Goal: Transaction & Acquisition: Purchase product/service

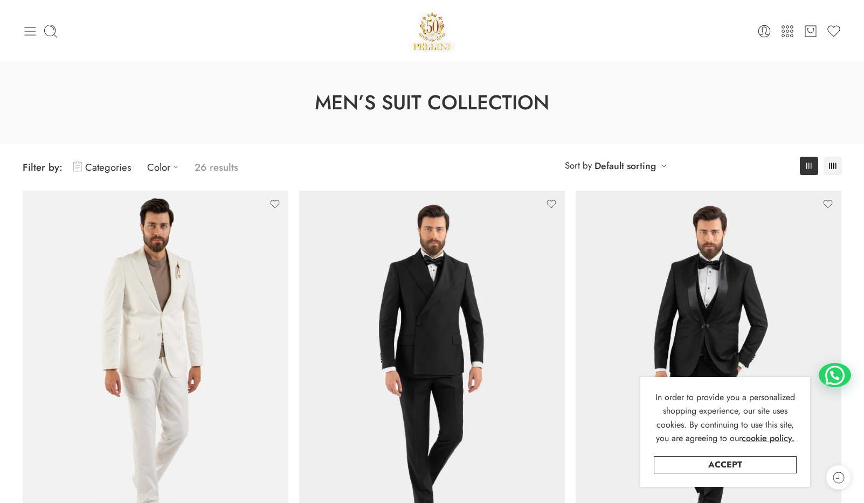
click at [33, 27] on icon at bounding box center [29, 31] width 11 height 9
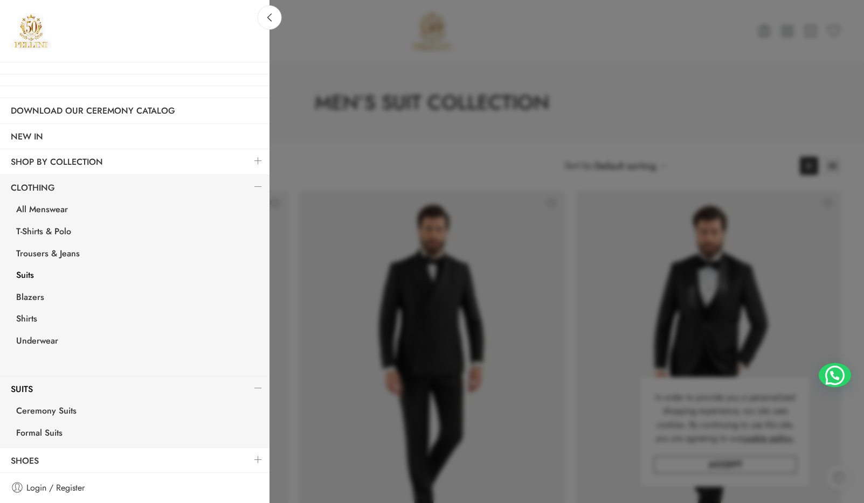
click at [367, 80] on div at bounding box center [432, 251] width 864 height 503
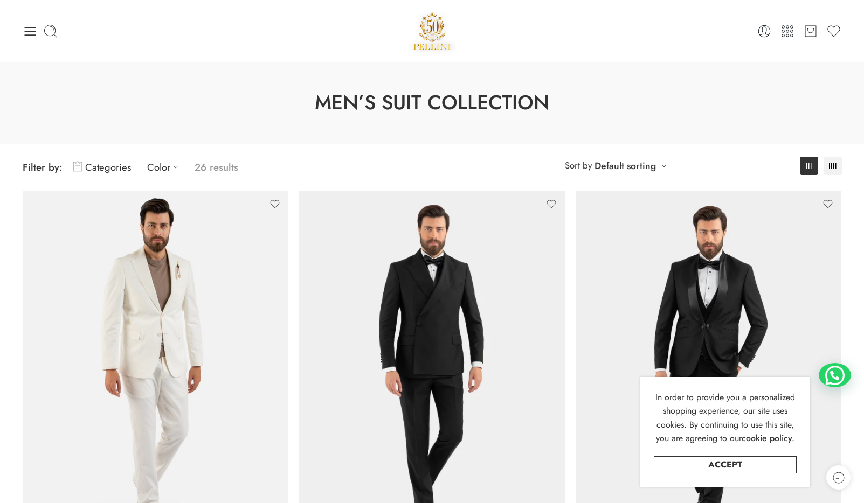
click at [22, 33] on div "0 Cart 0 Wishlist Search here" at bounding box center [432, 31] width 830 height 46
click at [31, 30] on icon at bounding box center [30, 31] width 15 height 15
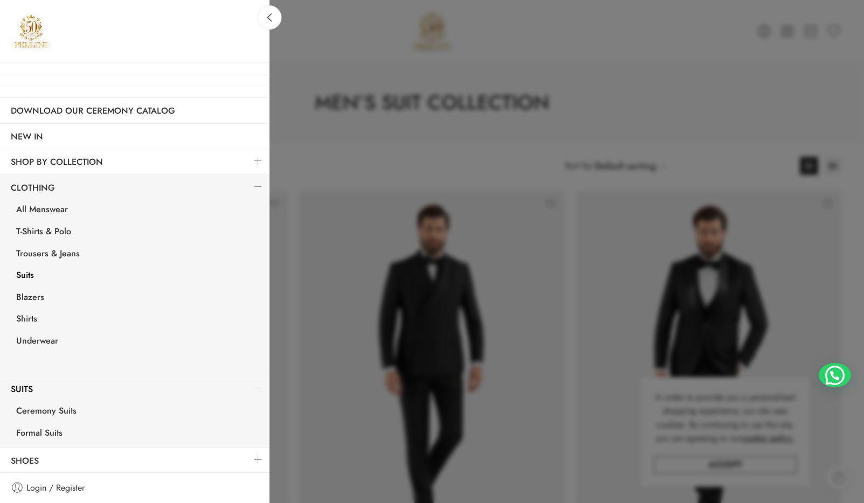
click at [29, 273] on link "Suits" at bounding box center [137, 277] width 264 height 22
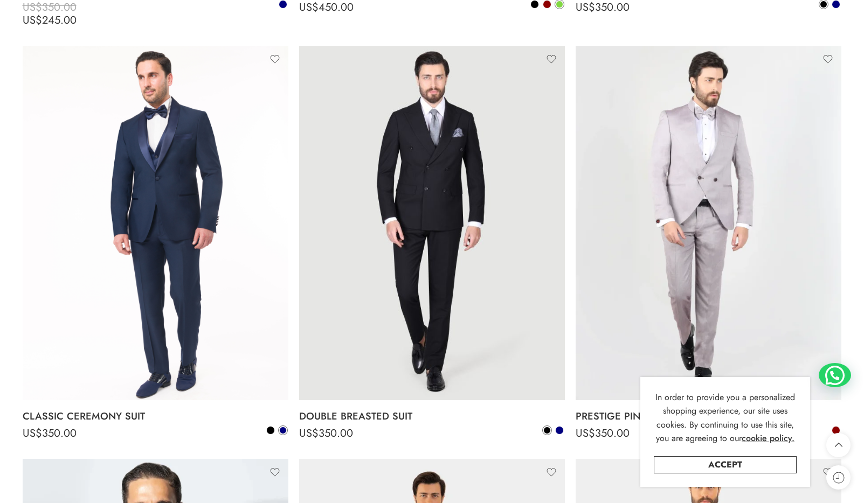
scroll to position [2638, 0]
